Goal: Navigation & Orientation: Find specific page/section

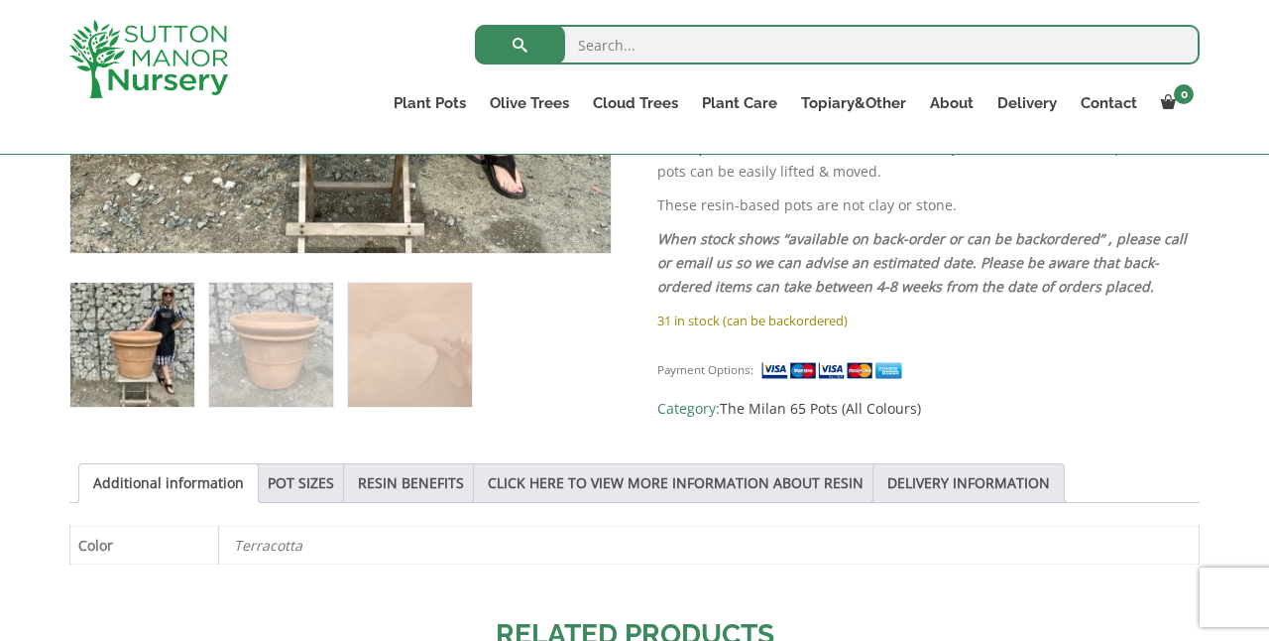
scroll to position [678, 0]
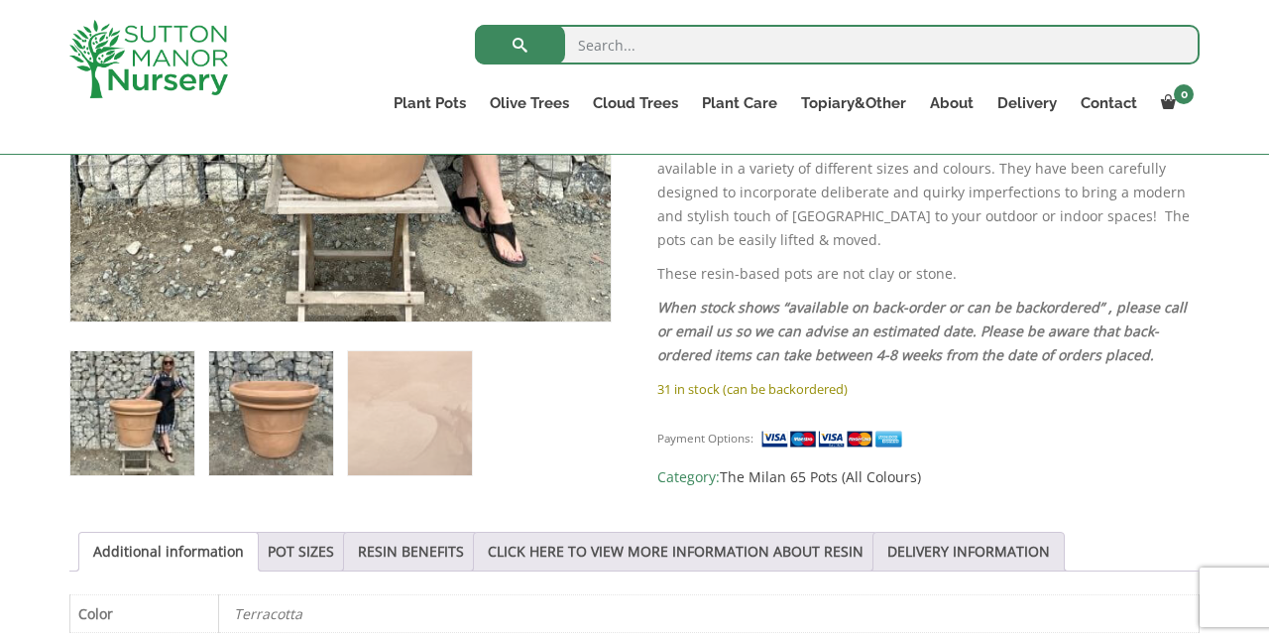
click at [248, 433] on img at bounding box center [271, 413] width 124 height 124
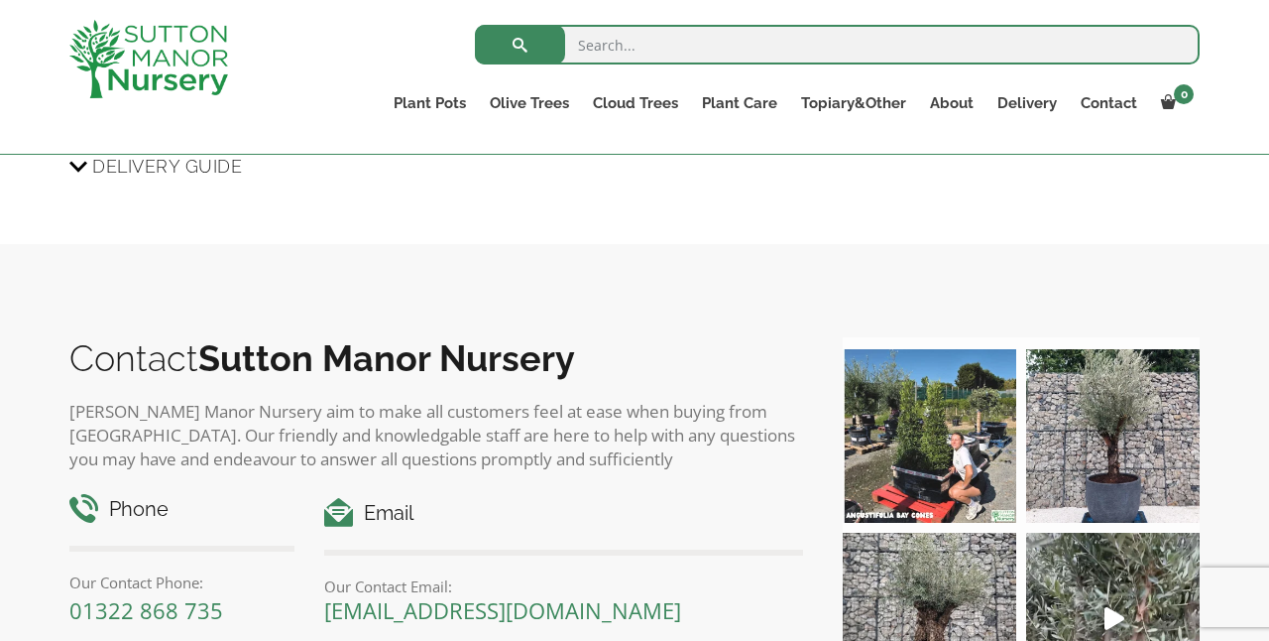
scroll to position [1479, 0]
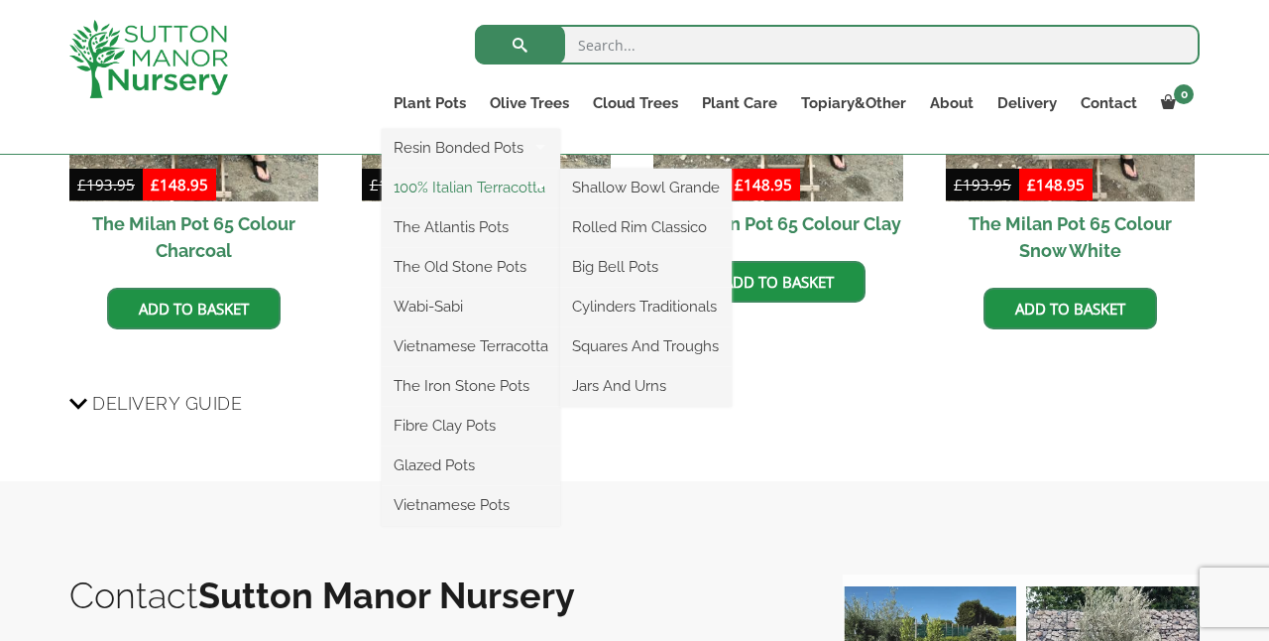
click at [446, 187] on link "100% Italian Terracotta" at bounding box center [471, 188] width 179 height 30
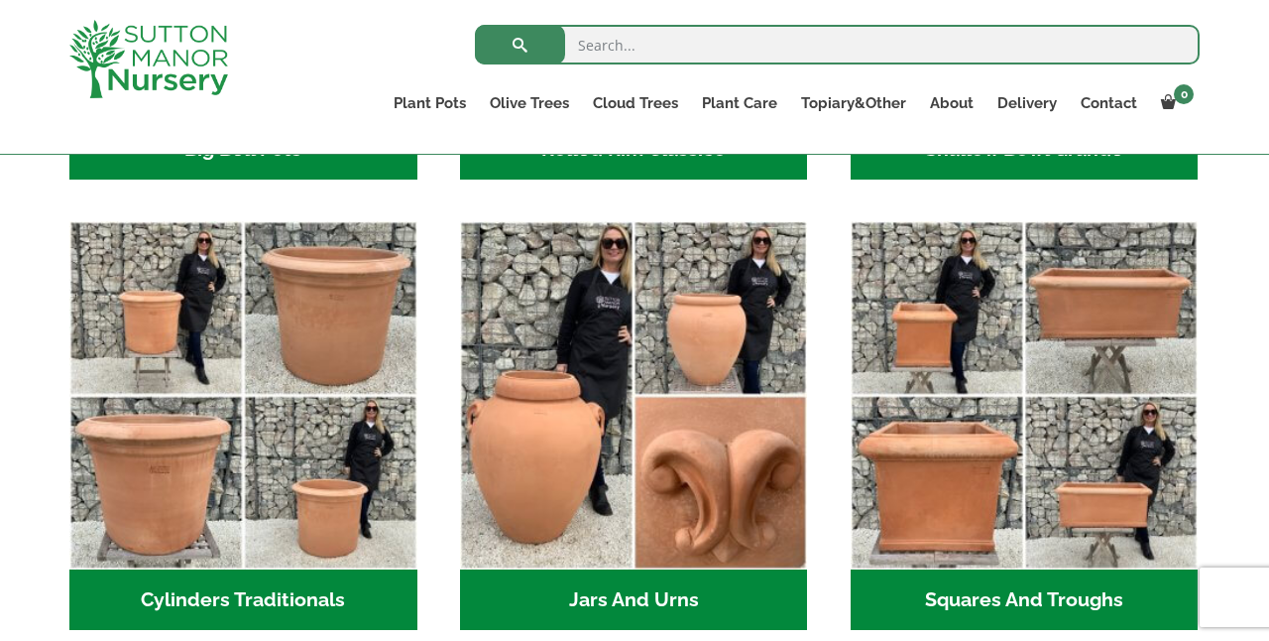
scroll to position [1079, 0]
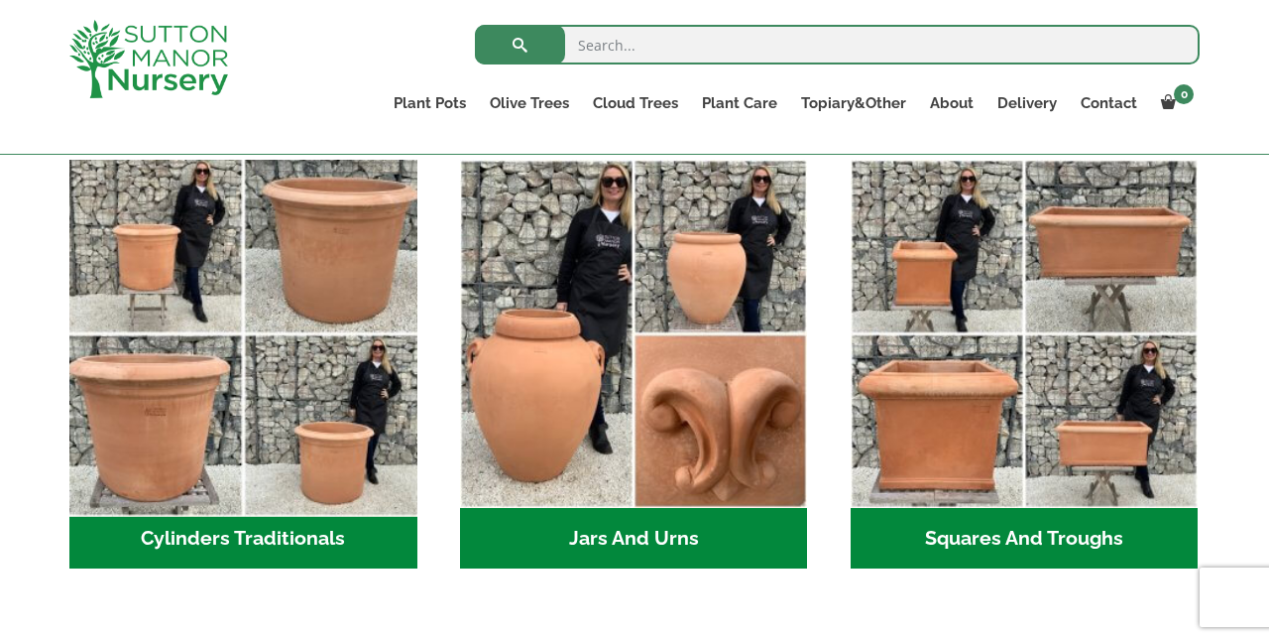
click at [169, 398] on img "Visit product category Cylinders Traditionals" at bounding box center [242, 334] width 365 height 365
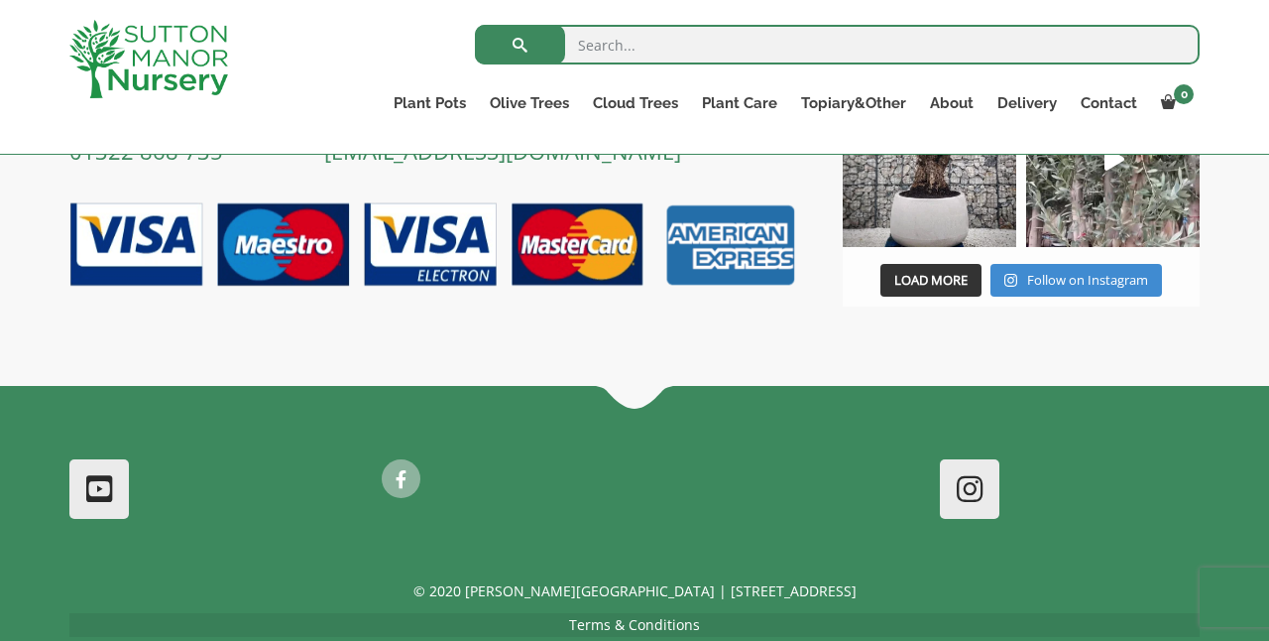
scroll to position [1920, 0]
